Goal: Task Accomplishment & Management: Use online tool/utility

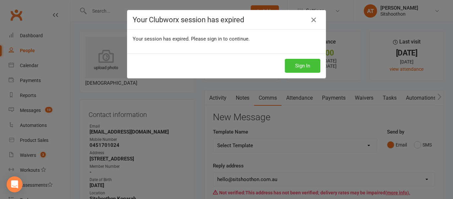
click at [298, 71] on button "Sign In" at bounding box center [302, 66] width 35 height 14
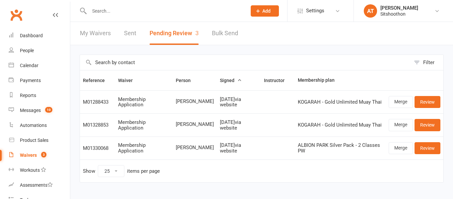
select select "25"
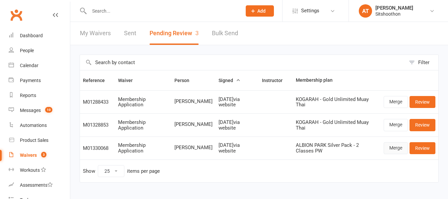
click at [391, 148] on link "Merge" at bounding box center [396, 148] width 24 height 12
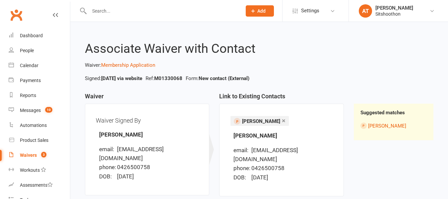
scroll to position [65, 0]
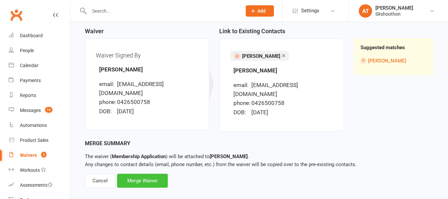
click at [129, 177] on div "Merge Waiver" at bounding box center [142, 180] width 51 height 14
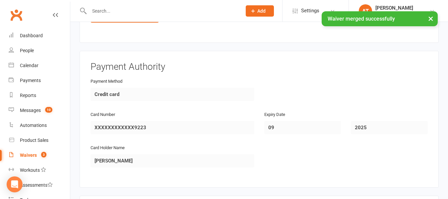
scroll to position [807, 0]
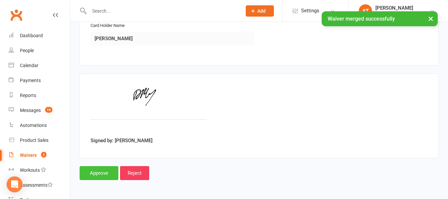
click at [96, 168] on input "Approve" at bounding box center [99, 173] width 39 height 14
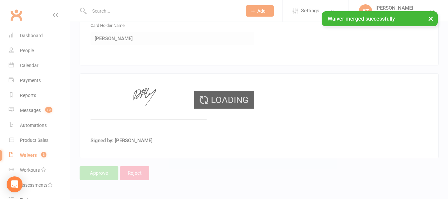
select select "25"
